Goal: Transaction & Acquisition: Purchase product/service

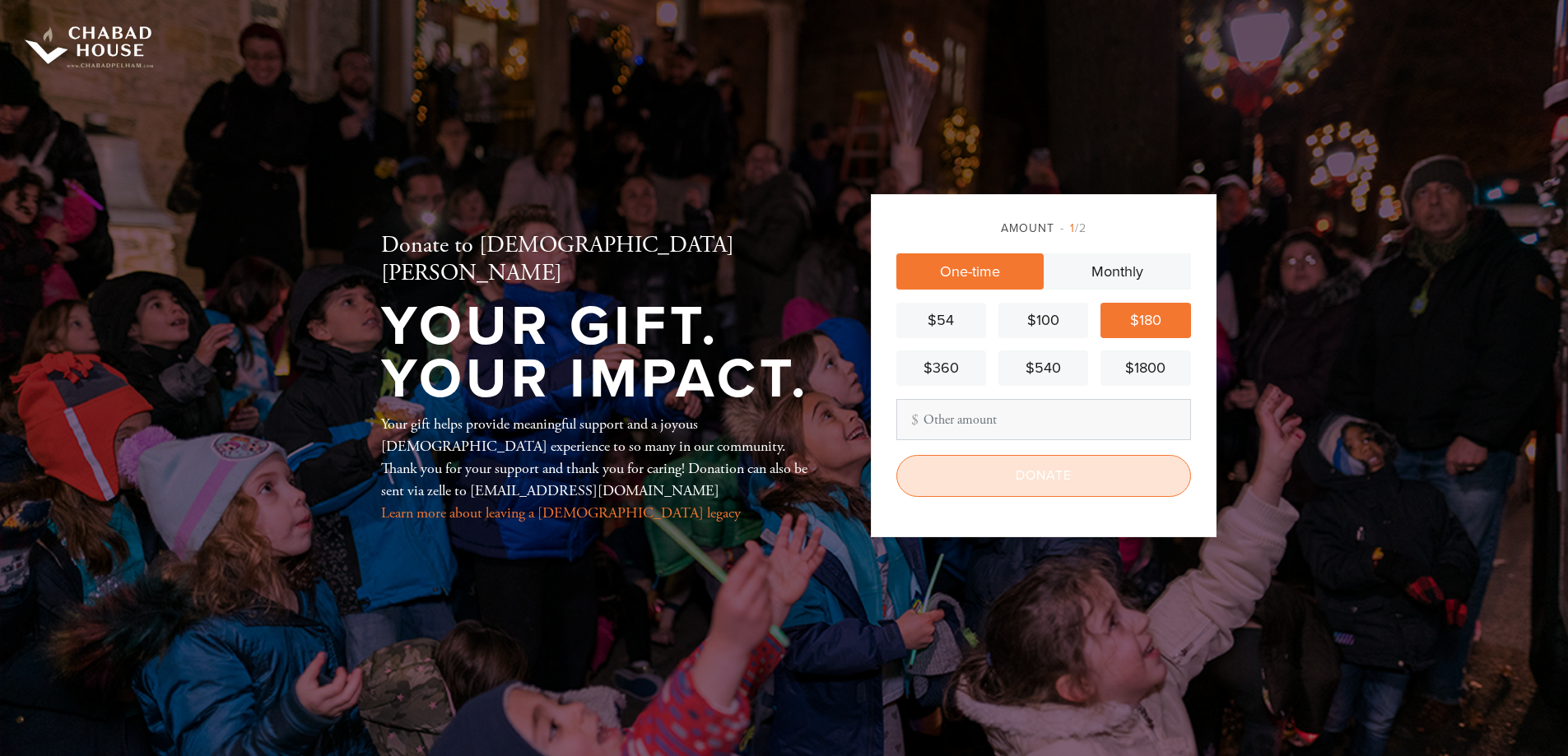
click at [1113, 483] on input "Donate" at bounding box center [1044, 474] width 294 height 41
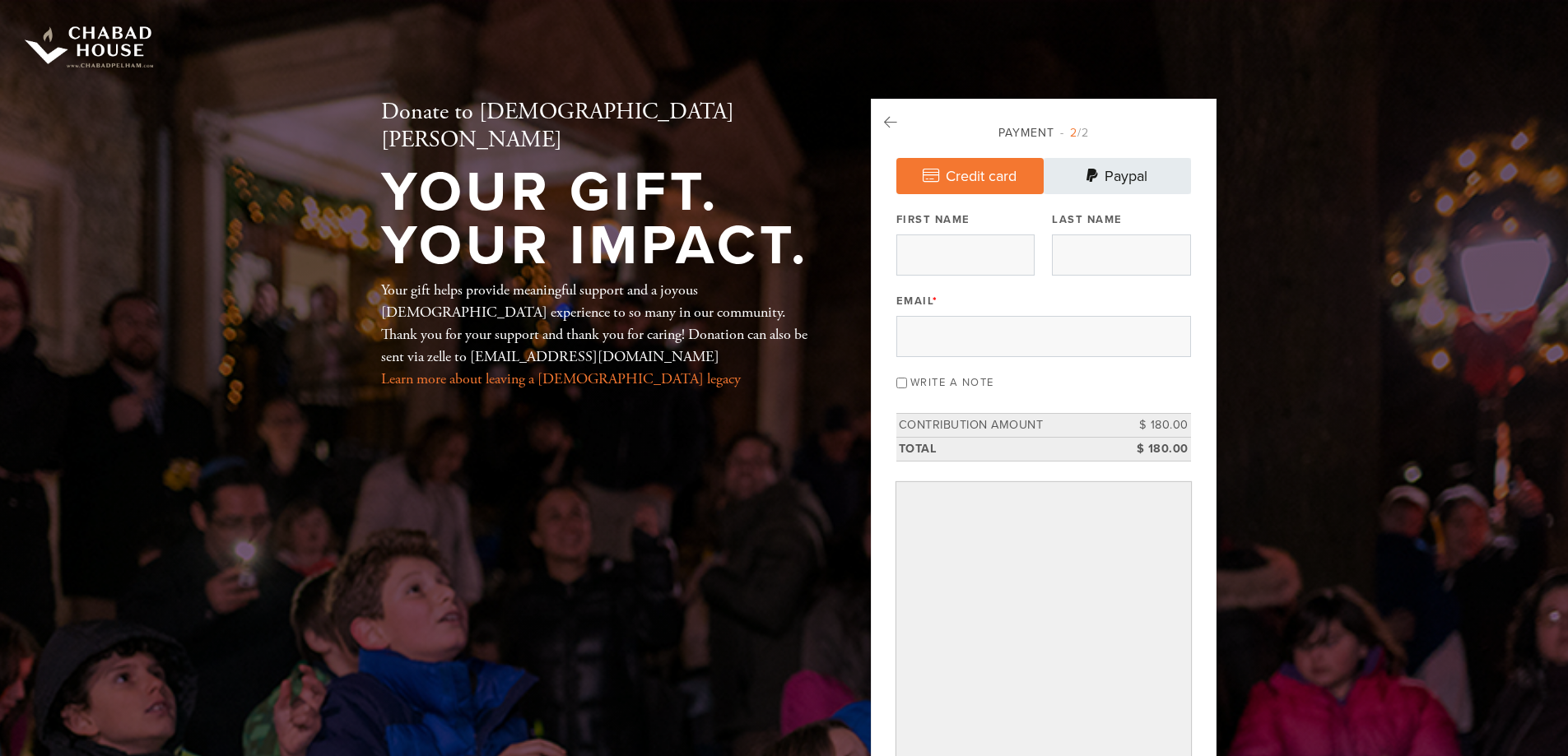
click at [1143, 176] on link "Paypal" at bounding box center [1117, 176] width 148 height 36
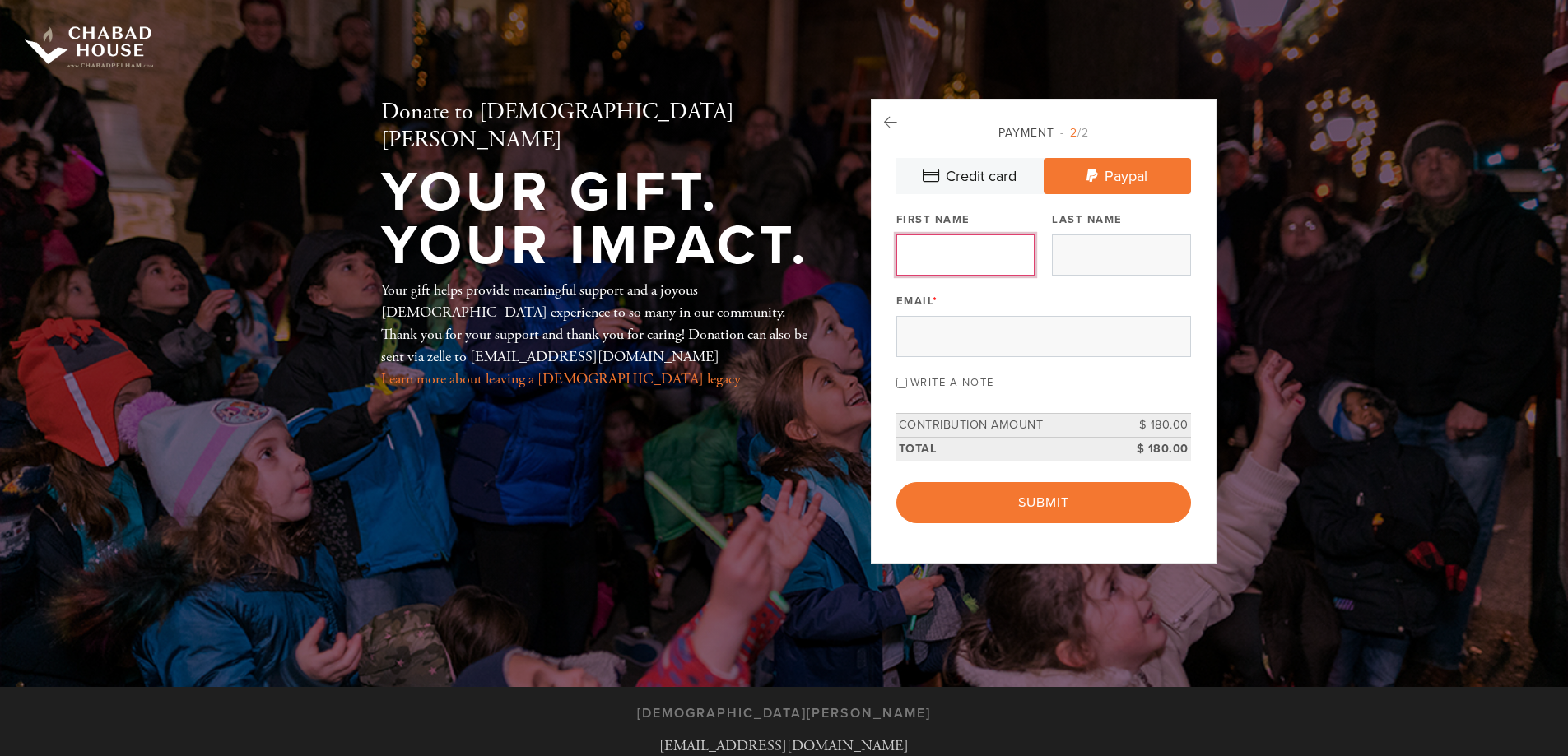
click at [942, 244] on input "First Name" at bounding box center [966, 254] width 139 height 41
type input "Rudi"
type input "sherbansky"
type input "mailrudi@yahoo.com"
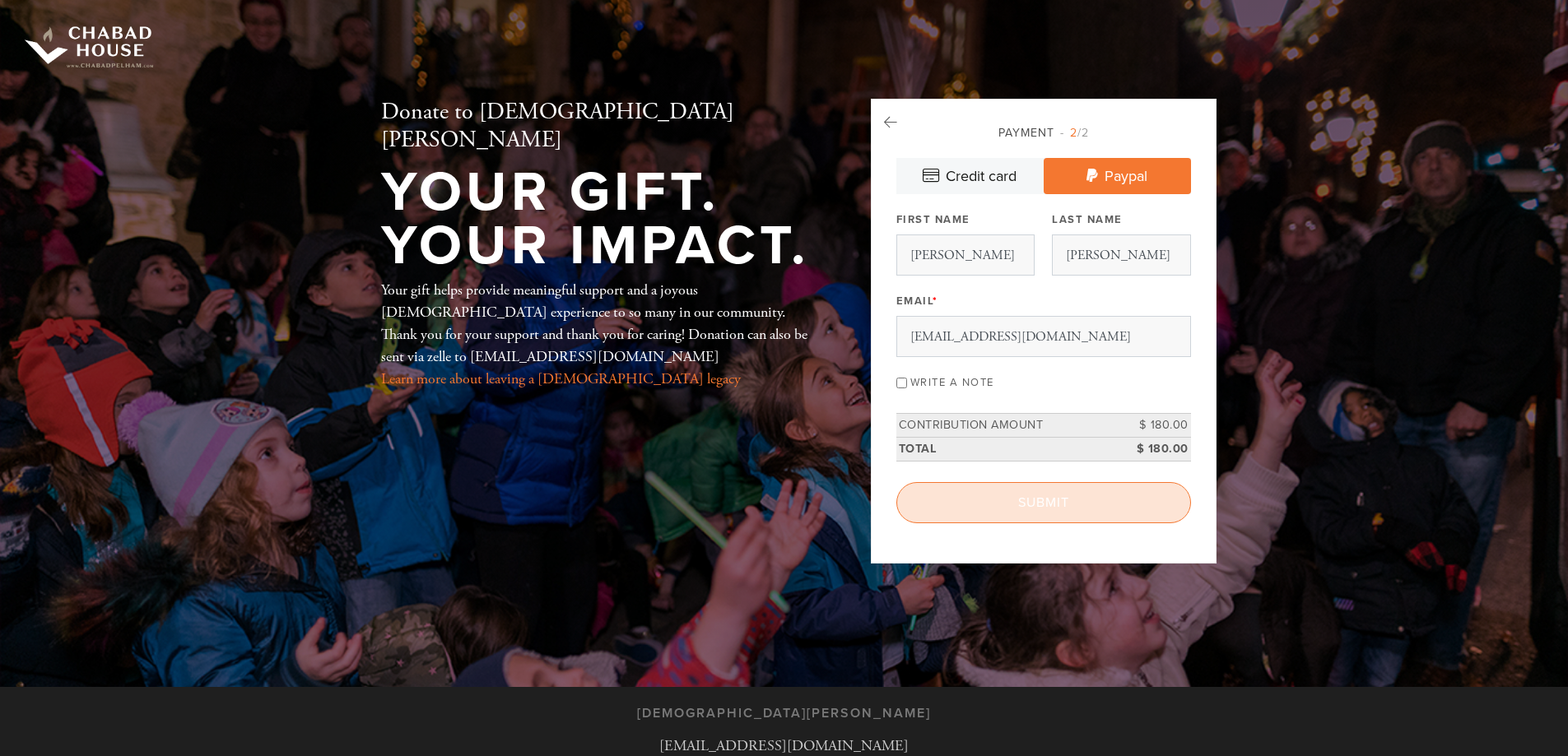
click at [1074, 496] on input "Submit" at bounding box center [1044, 502] width 294 height 41
